Goal: Information Seeking & Learning: Understand process/instructions

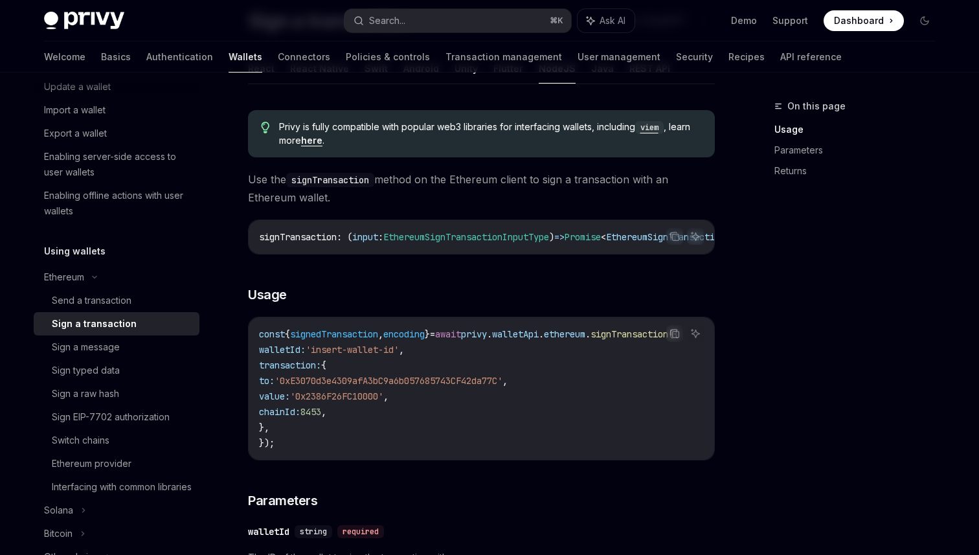
scroll to position [157, 0]
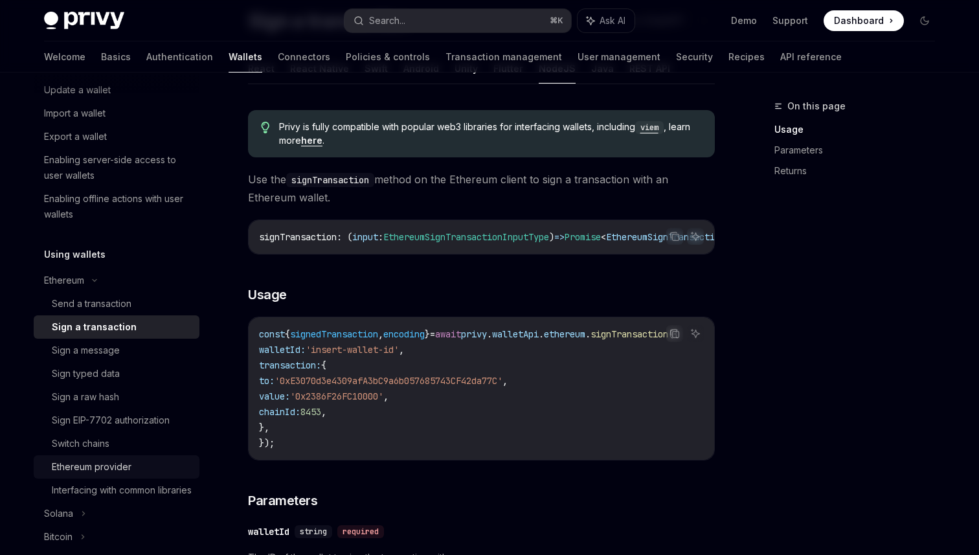
click at [146, 459] on div "Ethereum provider" at bounding box center [122, 467] width 140 height 16
click at [113, 467] on div "Ethereum provider" at bounding box center [92, 467] width 80 height 16
click at [111, 453] on link "Switch chains" at bounding box center [117, 443] width 166 height 23
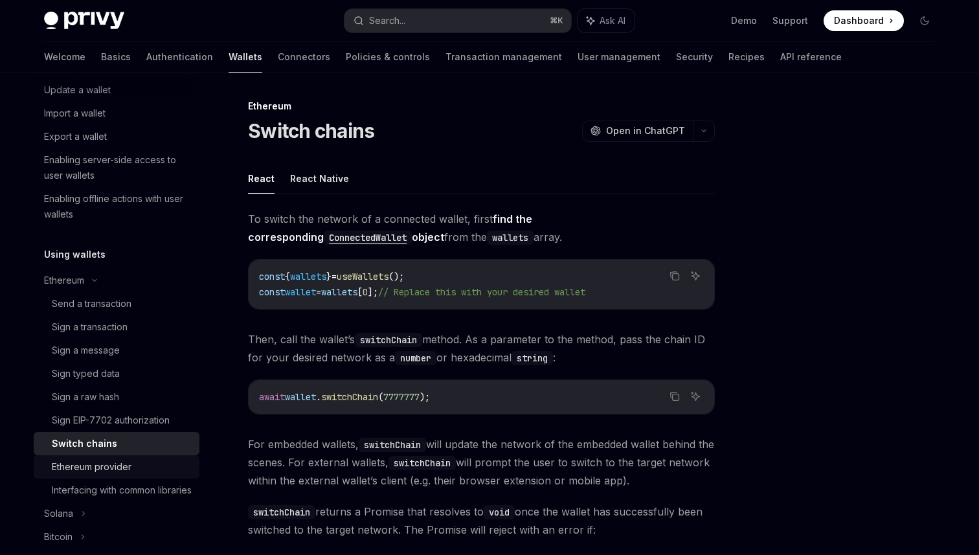
click at [111, 462] on div "Ethereum provider" at bounding box center [92, 467] width 80 height 16
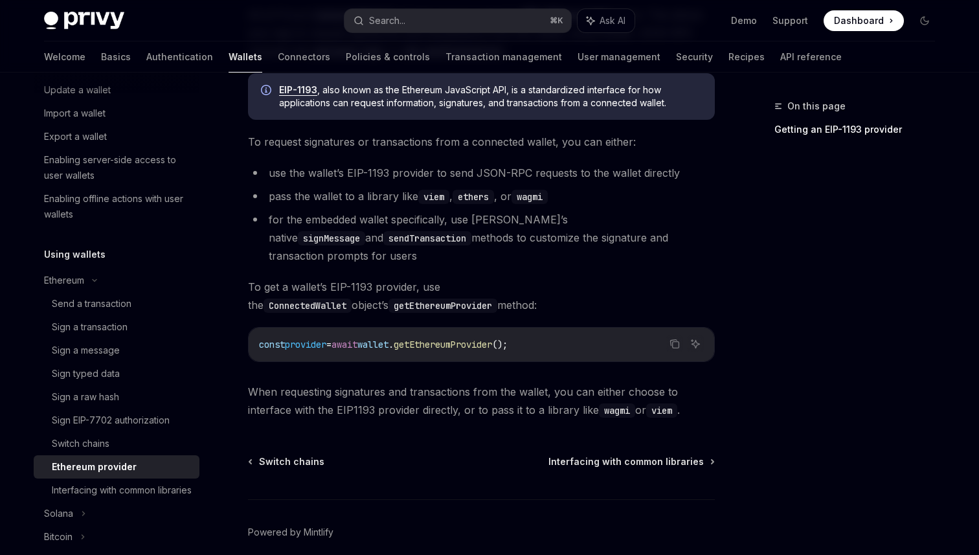
scroll to position [188, 0]
click at [504, 232] on li "for the embedded wallet specifically, use [PERSON_NAME]’s native signMessage an…" at bounding box center [481, 238] width 467 height 54
click at [491, 238] on li "for the embedded wallet specifically, use [PERSON_NAME]’s native signMessage an…" at bounding box center [481, 238] width 467 height 54
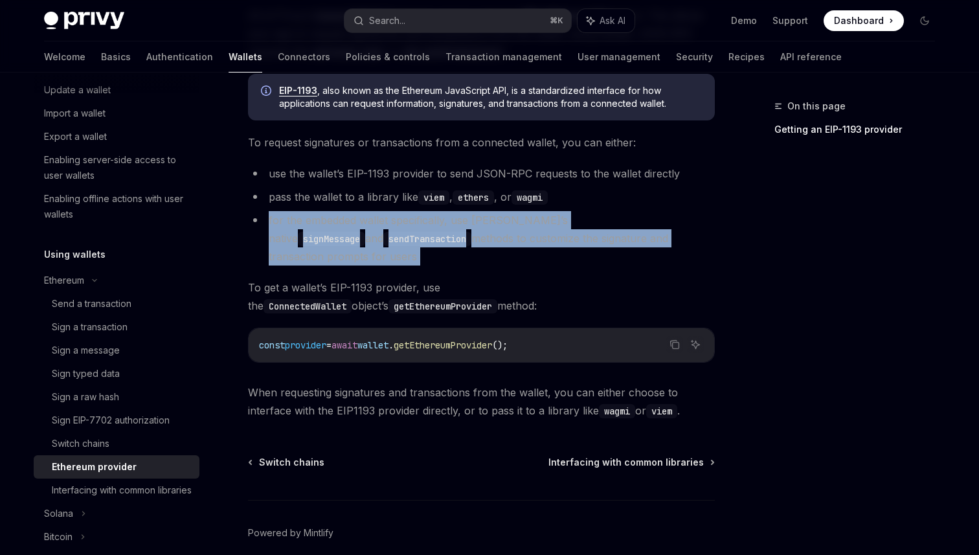
click at [491, 238] on li "for the embedded wallet specifically, use [PERSON_NAME]’s native signMessage an…" at bounding box center [481, 238] width 467 height 54
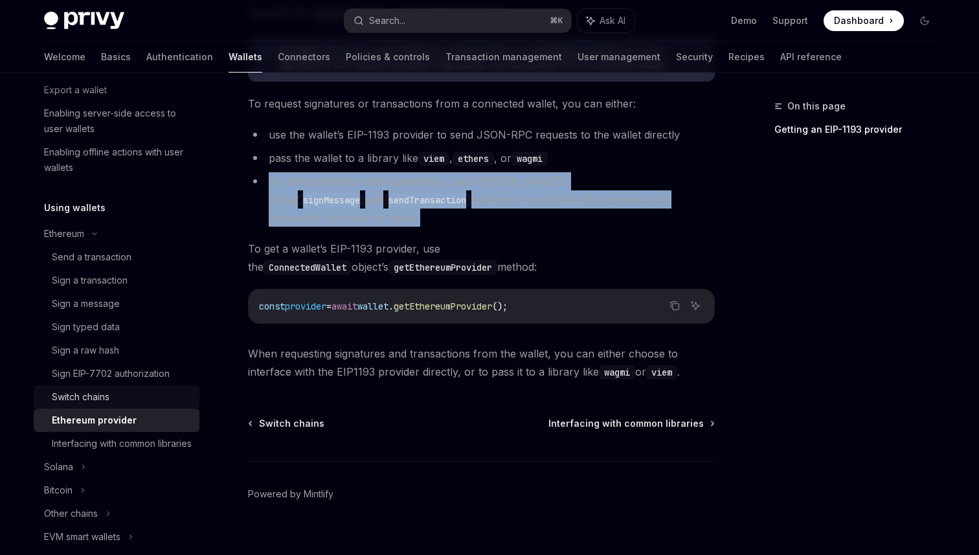
scroll to position [224, 0]
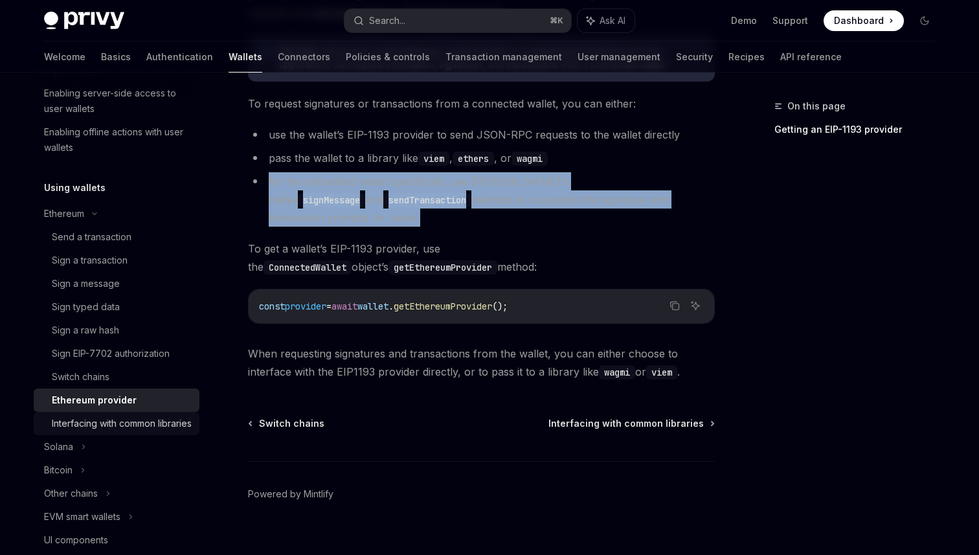
click at [126, 425] on div "Interfacing with common libraries" at bounding box center [122, 424] width 140 height 16
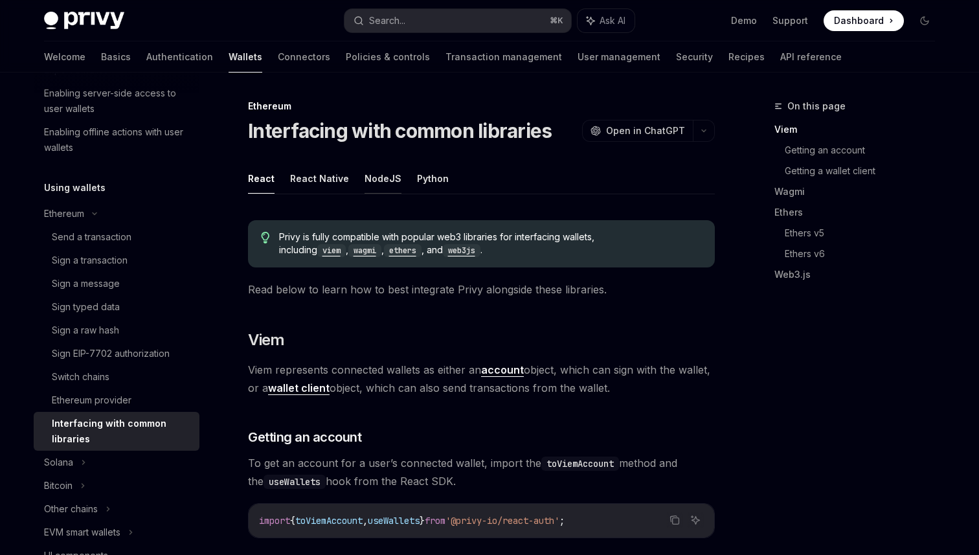
click at [384, 188] on button "NodeJS" at bounding box center [383, 178] width 37 height 30
type textarea "*"
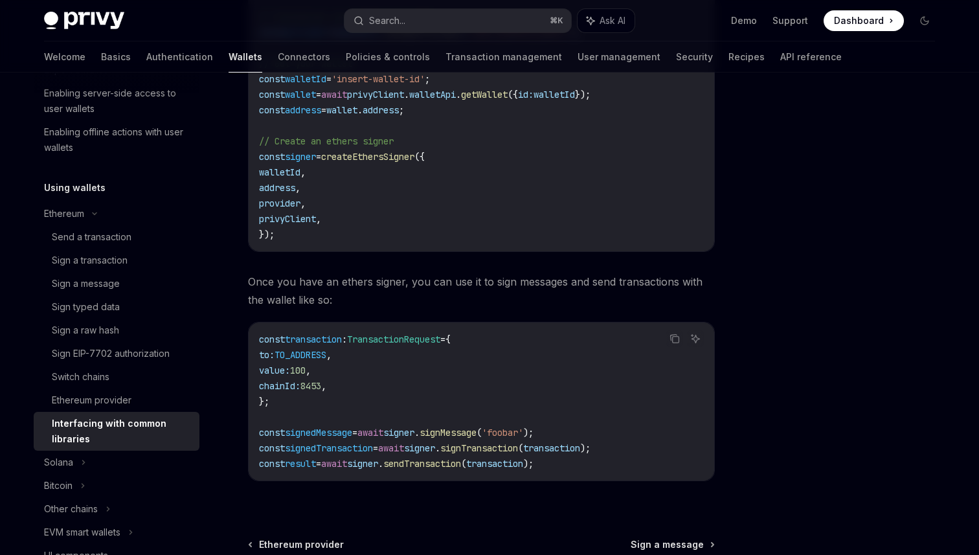
scroll to position [1733, 0]
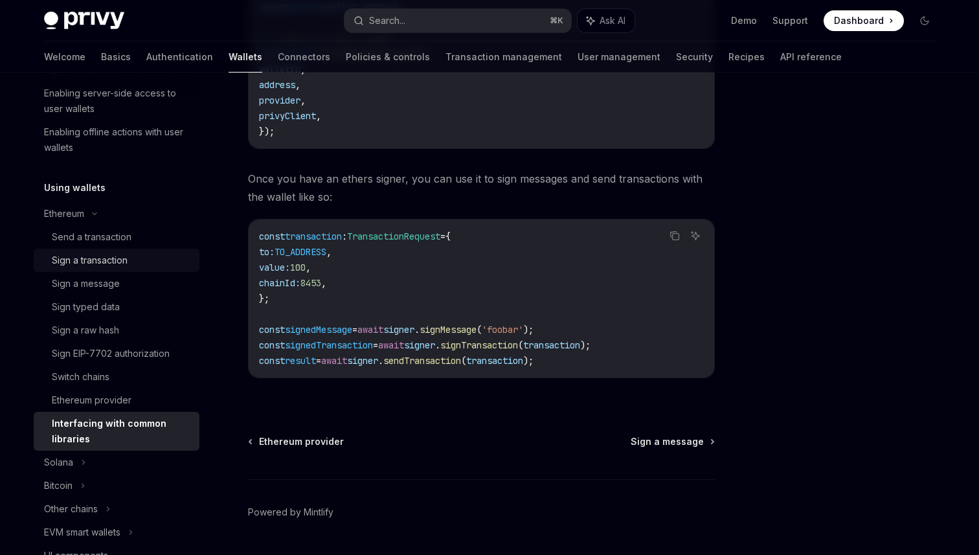
click at [120, 257] on div "Sign a transaction" at bounding box center [90, 261] width 76 height 16
click at [109, 264] on div "Sign a transaction" at bounding box center [90, 261] width 76 height 16
click at [117, 253] on div "Sign a transaction" at bounding box center [90, 261] width 76 height 16
click at [110, 256] on div "Sign a transaction" at bounding box center [90, 261] width 76 height 16
click at [130, 260] on div "Sign a transaction" at bounding box center [122, 261] width 140 height 16
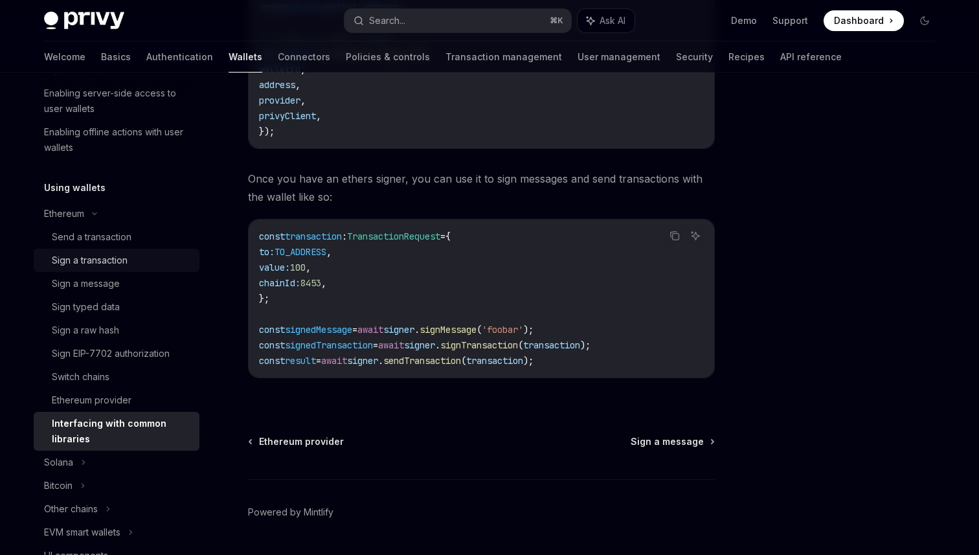
click at [130, 260] on div "Sign a transaction" at bounding box center [122, 261] width 140 height 16
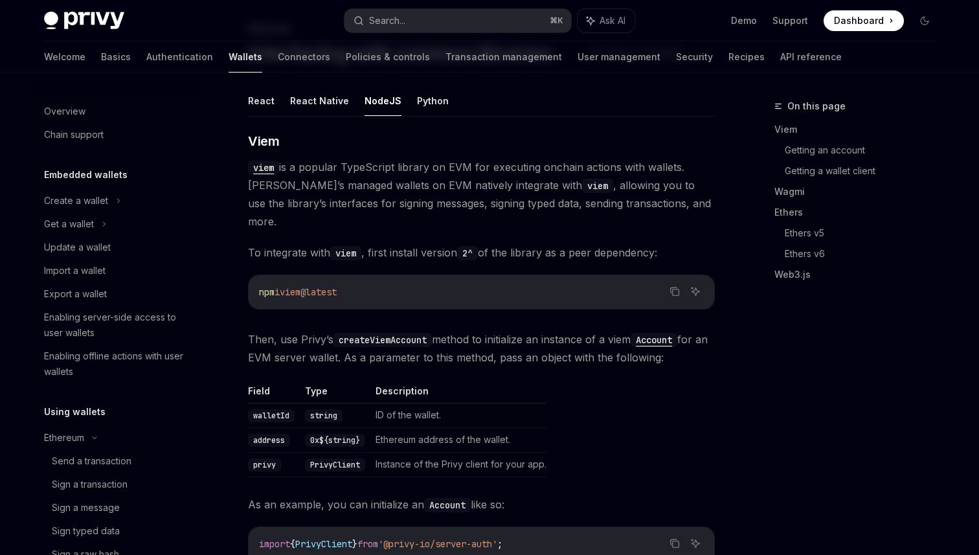
scroll to position [341, 0]
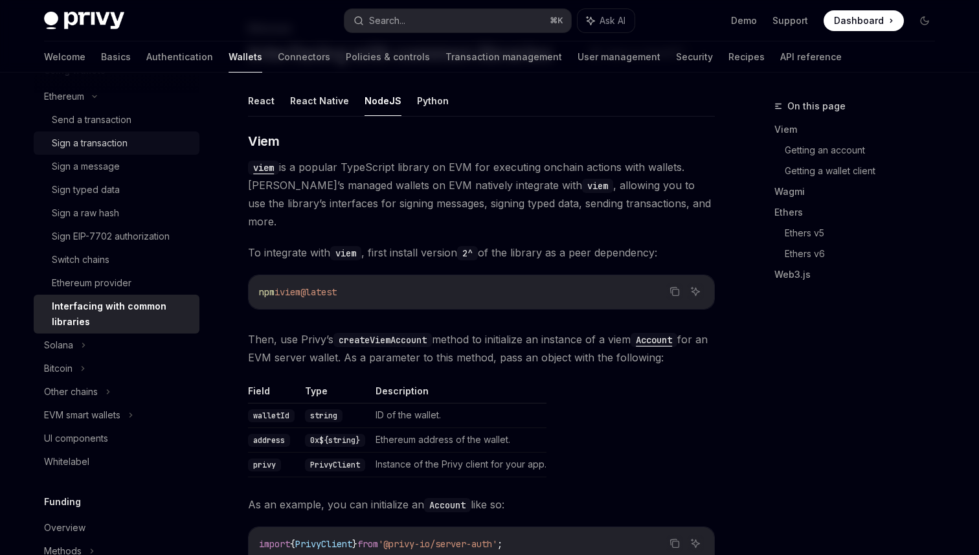
click at [112, 148] on div "Sign a transaction" at bounding box center [90, 143] width 76 height 16
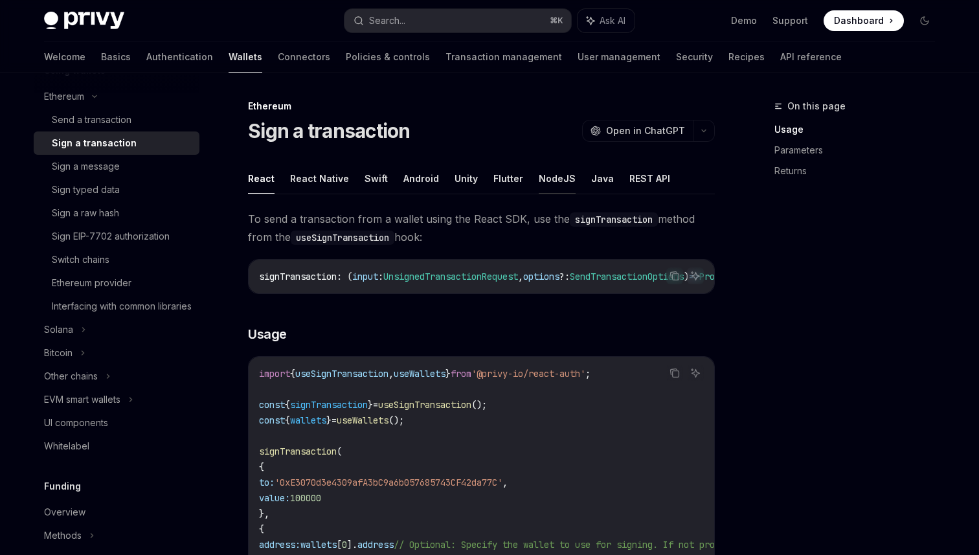
click at [547, 173] on button "NodeJS" at bounding box center [557, 178] width 37 height 30
type textarea "*"
